Goal: Navigation & Orientation: Find specific page/section

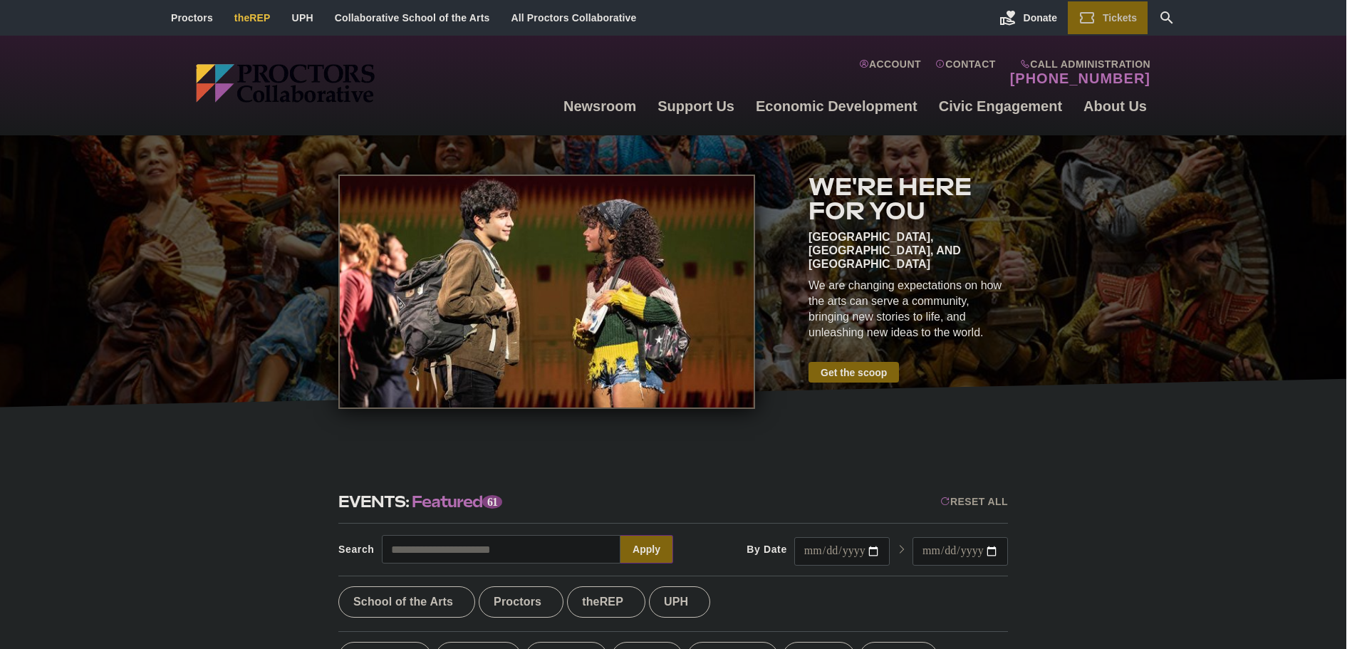
click at [257, 17] on link "theREP" at bounding box center [252, 17] width 36 height 11
click at [207, 21] on link "Proctors" at bounding box center [192, 17] width 42 height 11
click at [308, 18] on link "UPH" at bounding box center [302, 17] width 21 height 11
click at [207, 17] on link "Proctors" at bounding box center [192, 17] width 42 height 11
